Goal: Entertainment & Leisure: Consume media (video, audio)

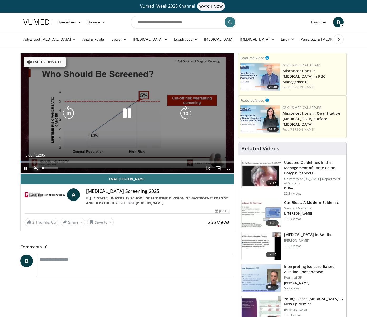
click at [38, 167] on span "Video Player" at bounding box center [36, 168] width 11 height 11
